Goal: Find specific fact: Find specific fact

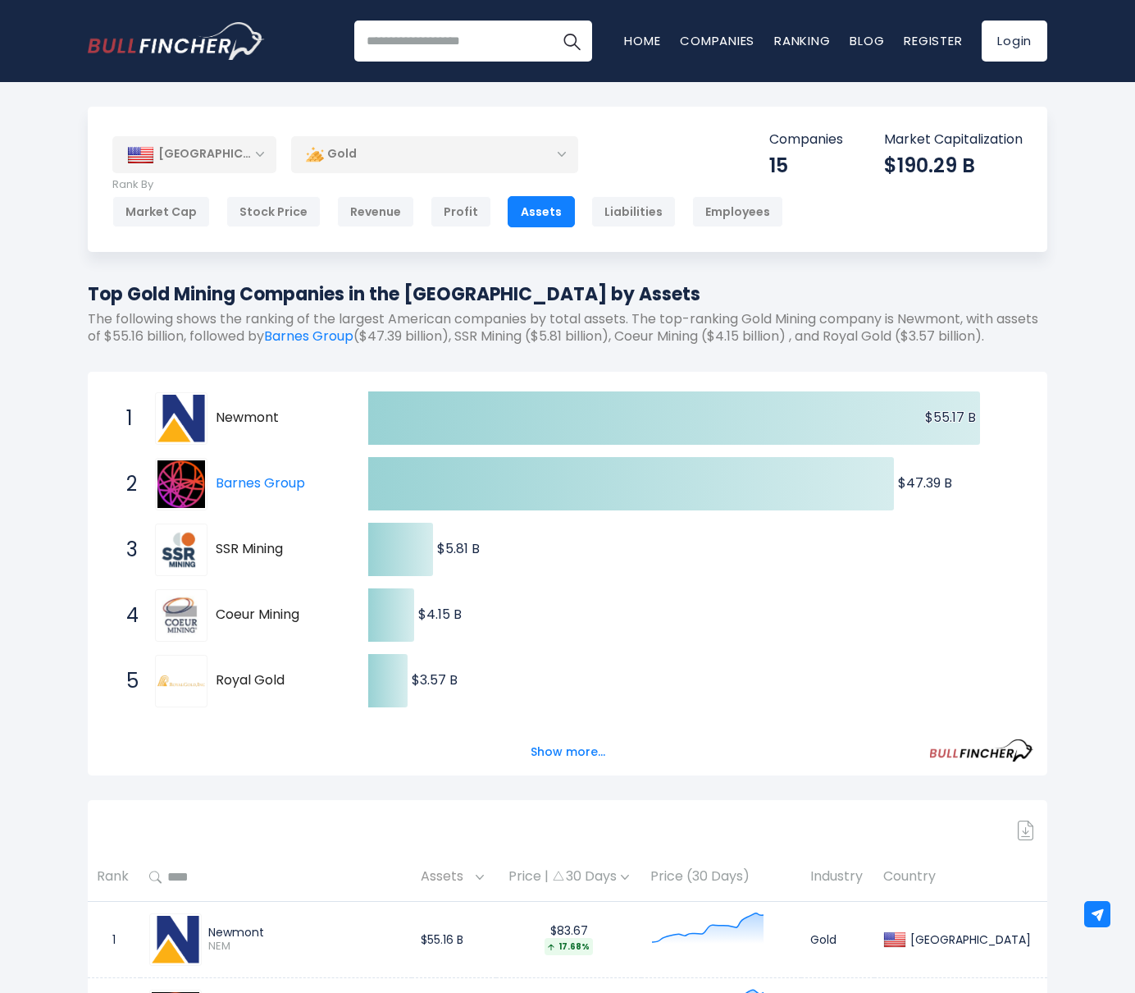
drag, startPoint x: 0, startPoint y: 0, endPoint x: 915, endPoint y: 258, distance: 951.0
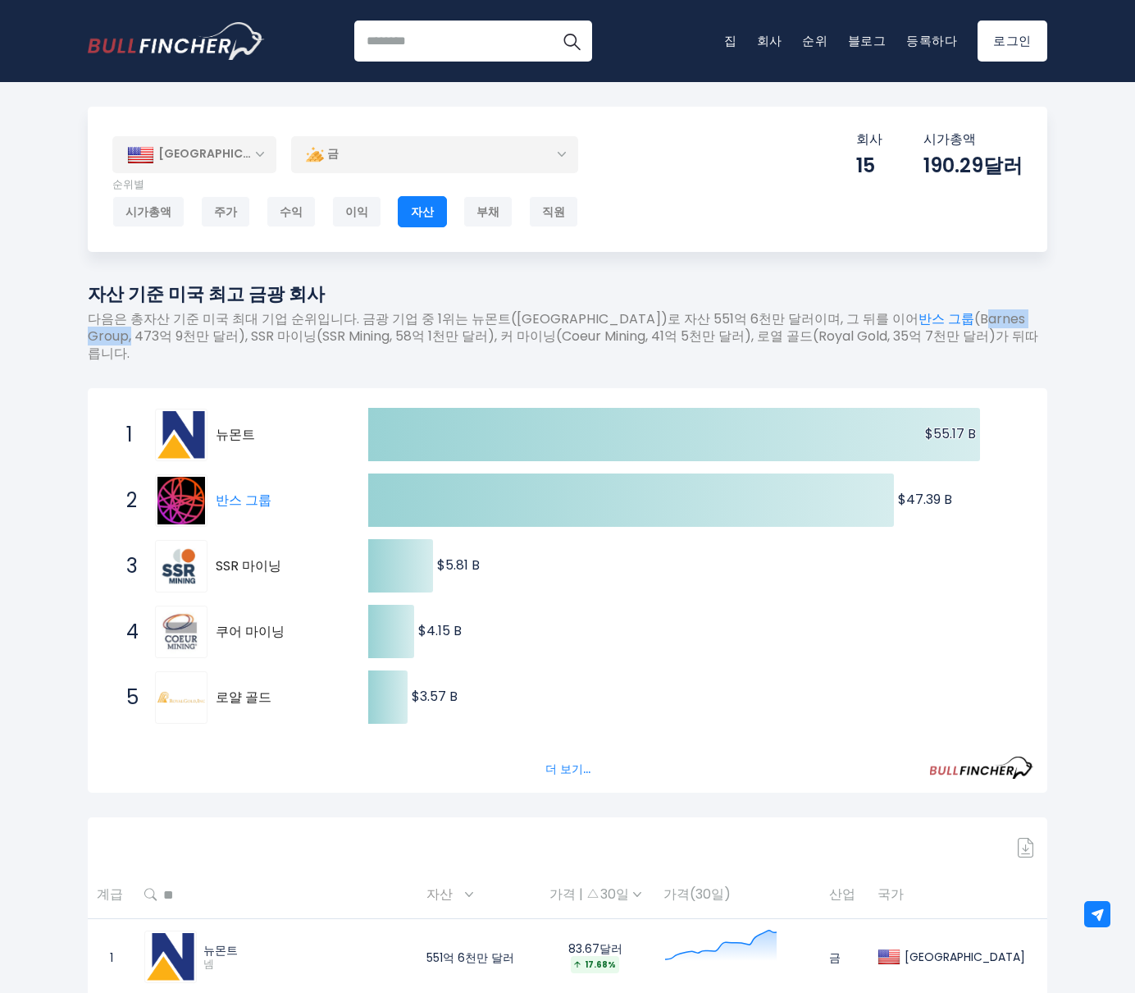
drag, startPoint x: 865, startPoint y: 324, endPoint x: 947, endPoint y: 324, distance: 82.8
click at [947, 324] on font "(Barnes Group, 473억 9천만 달러), SSR 마이닝(SSR Mining, 58억 1천만 달러), 커 마이닝(Coeur Minin…" at bounding box center [563, 335] width 951 height 53
copy font "Barnes Group"
drag, startPoint x: 427, startPoint y: 339, endPoint x: 513, endPoint y: 340, distance: 86.1
click at [513, 340] on font "(Barnes Group, 473억 9천만 달러), SSR 마이닝(SSR Mining, 58억 1천만 달러), 커 마이닝(Coeur Minin…" at bounding box center [563, 335] width 951 height 53
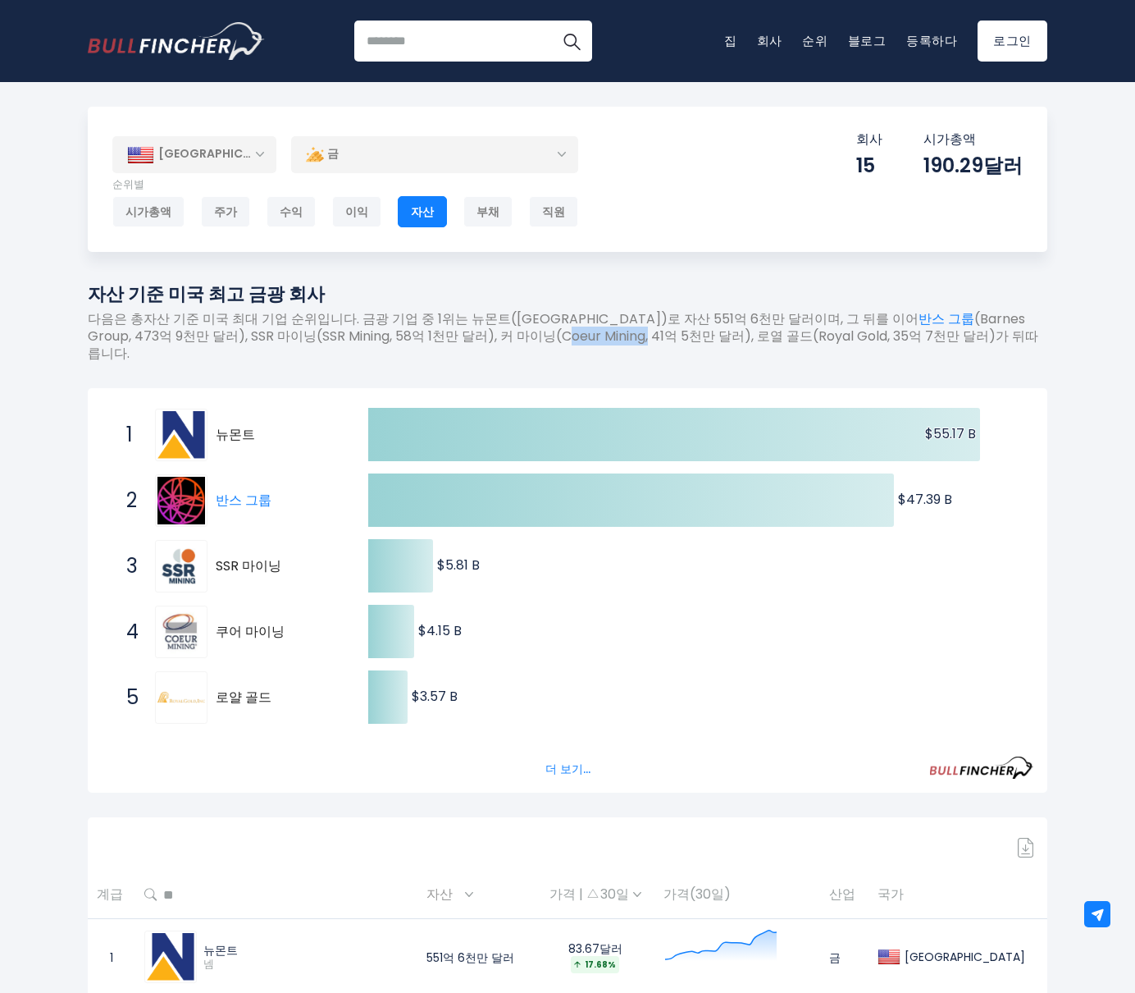
copy font "Coeur Mining"
drag, startPoint x: 680, startPoint y: 337, endPoint x: 746, endPoint y: 337, distance: 65.6
click at [746, 337] on font "(Barnes Group, 473억 9천만 달러), SSR 마이닝(SSR Mining, 58억 1천만 달러), 커 마이닝(Coeur Minin…" at bounding box center [563, 335] width 951 height 53
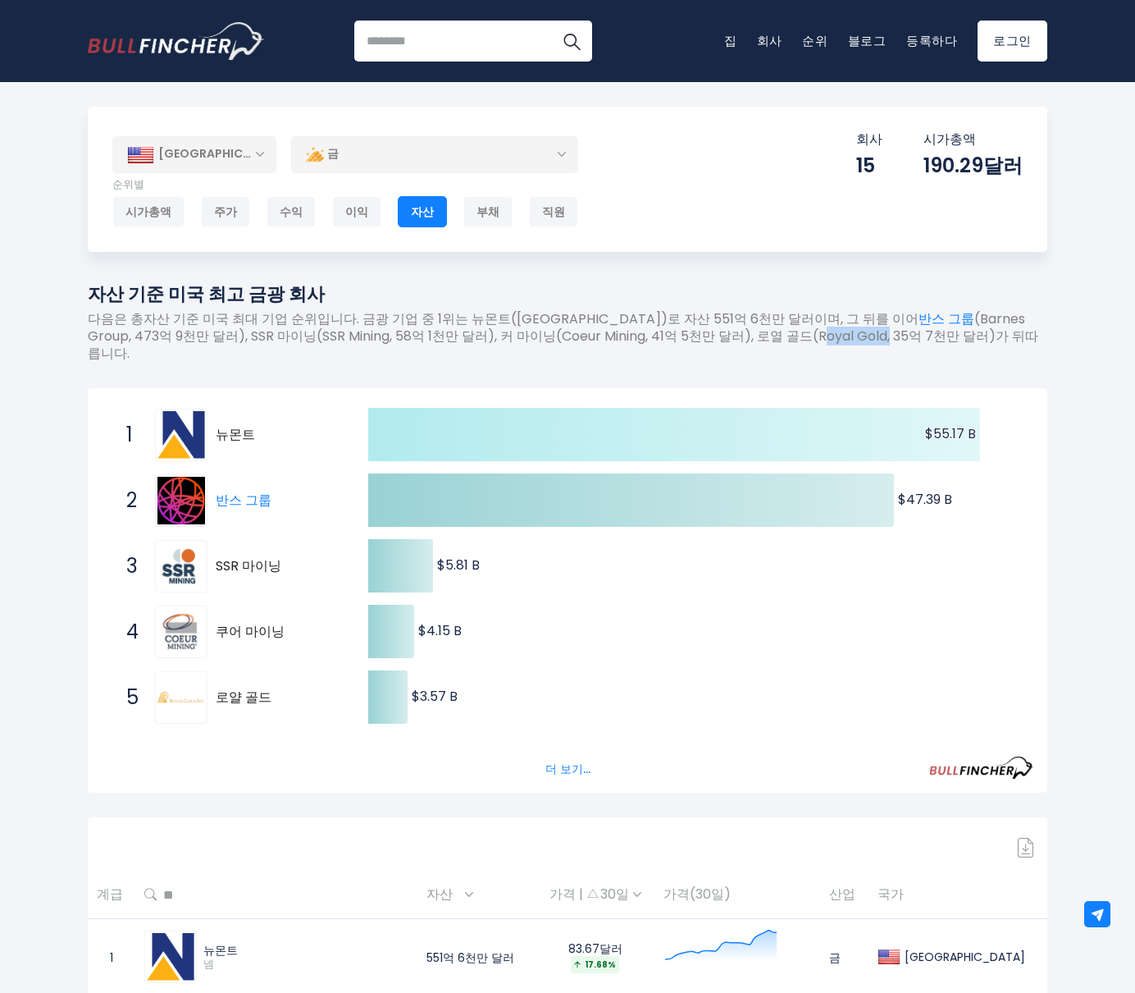
copy font "Royal Gold"
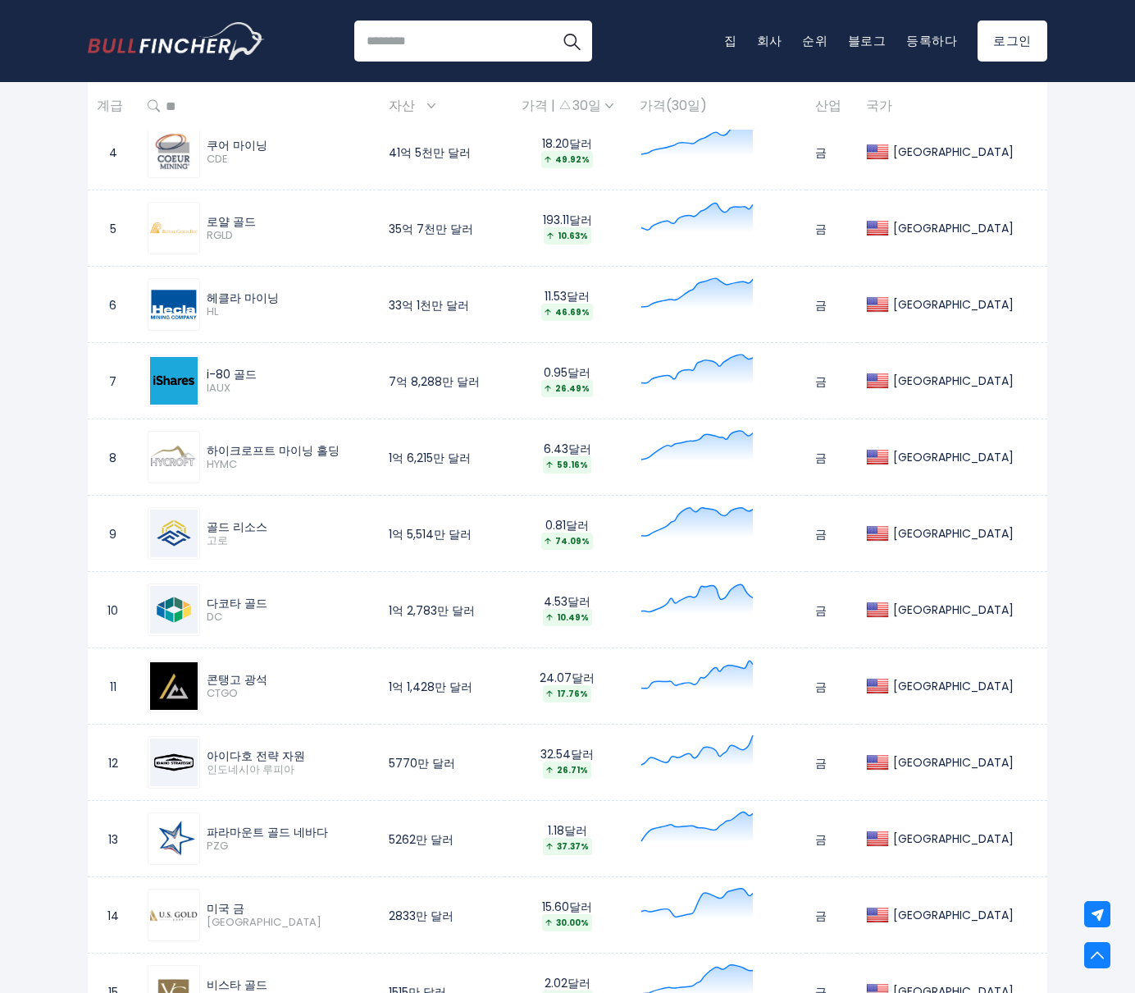
scroll to position [1148, 0]
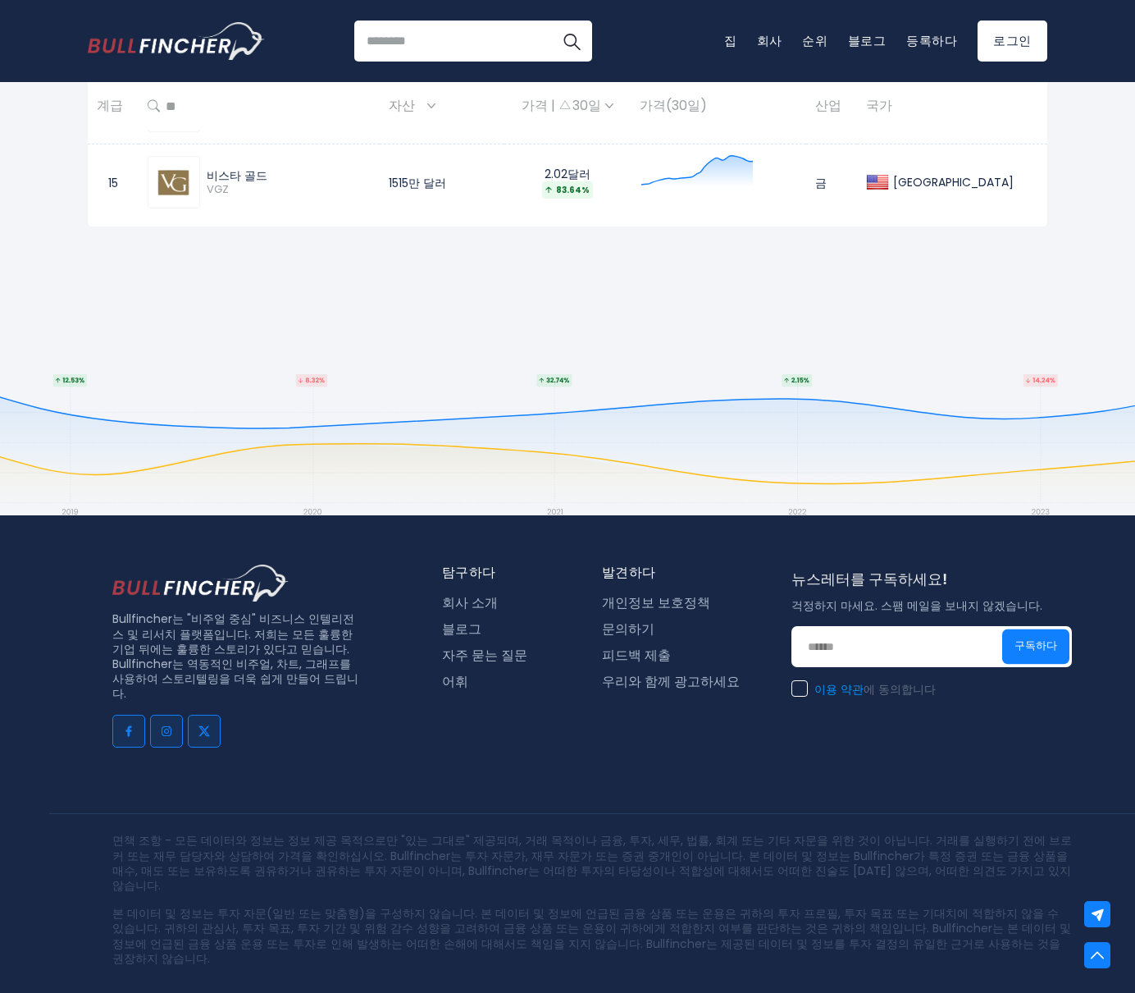
scroll to position [1857, 0]
